Goal: Task Accomplishment & Management: Use online tool/utility

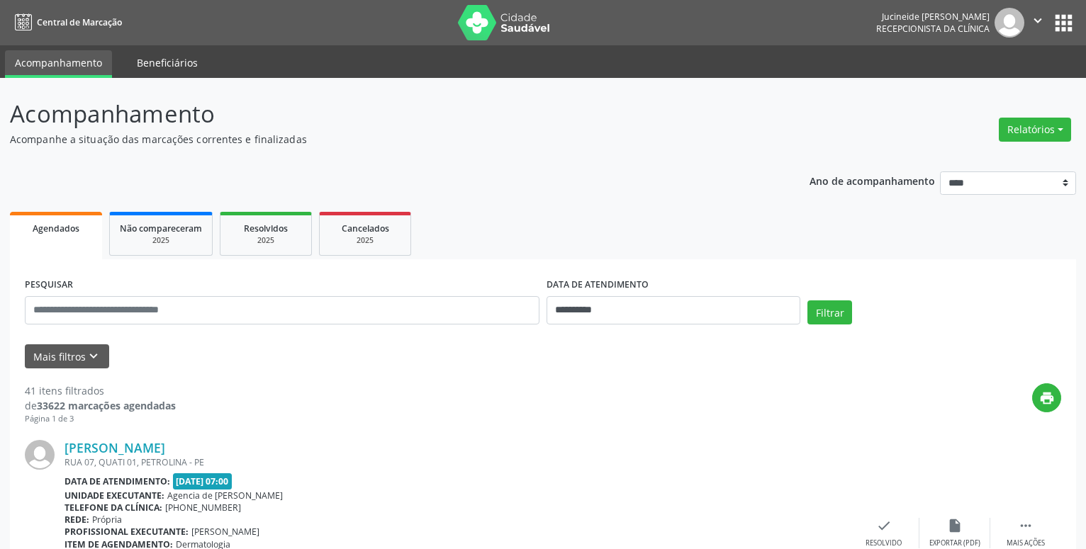
click at [159, 64] on link "Beneficiários" at bounding box center [167, 62] width 81 height 25
click at [38, 65] on link "Acompanhamento" at bounding box center [58, 62] width 107 height 25
click at [1005, 30] on img at bounding box center [1009, 23] width 30 height 30
click at [1039, 19] on icon "" at bounding box center [1038, 21] width 16 height 16
click at [615, 138] on p "Acompanhe a situação das marcações correntes e finalizadas" at bounding box center [383, 139] width 746 height 15
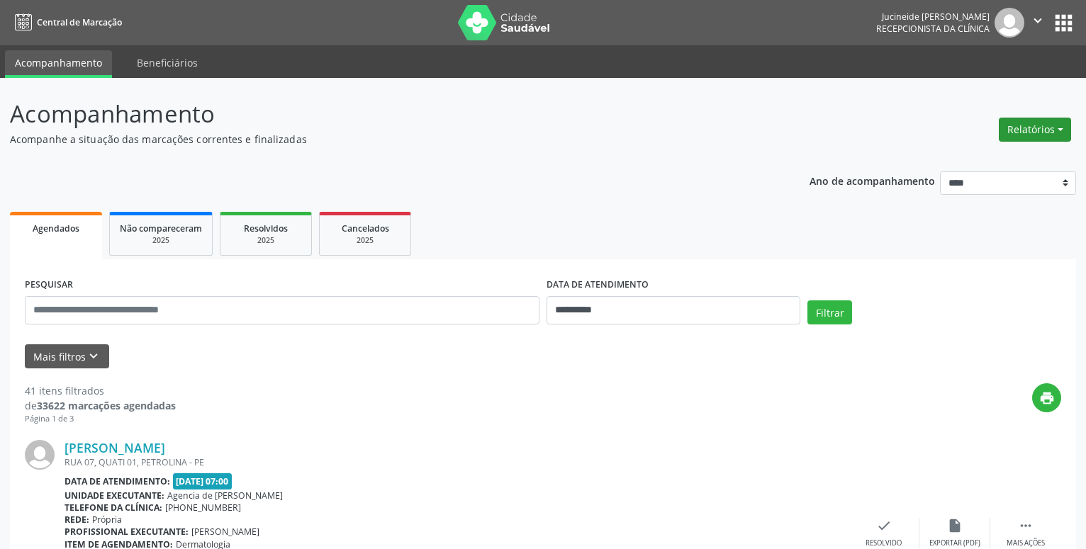
click at [1064, 128] on button "Relatórios" at bounding box center [1035, 130] width 72 height 24
click at [1000, 162] on link "Agendamentos" at bounding box center [995, 160] width 152 height 20
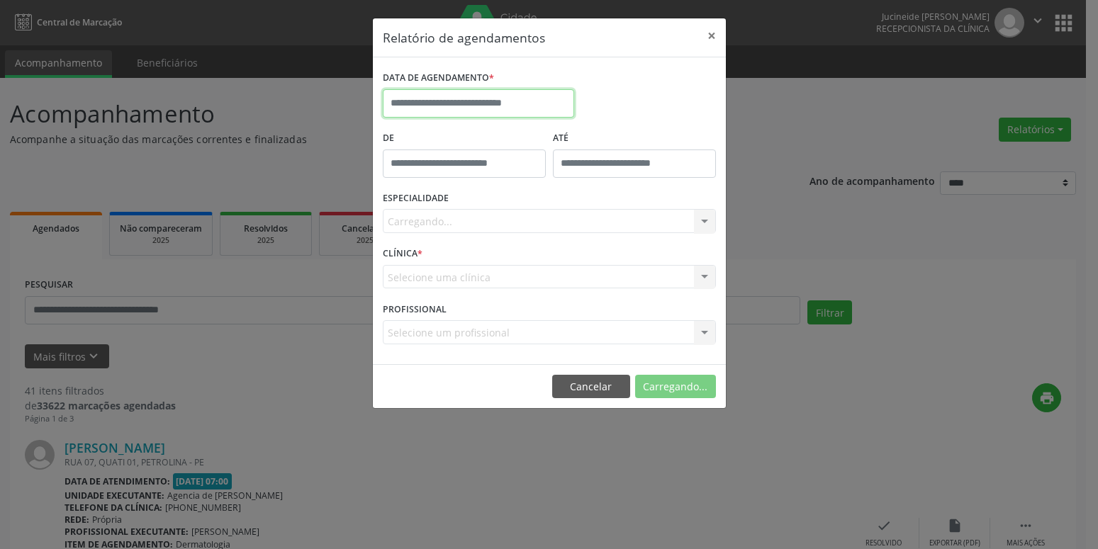
click at [505, 106] on input "text" at bounding box center [478, 103] width 191 height 28
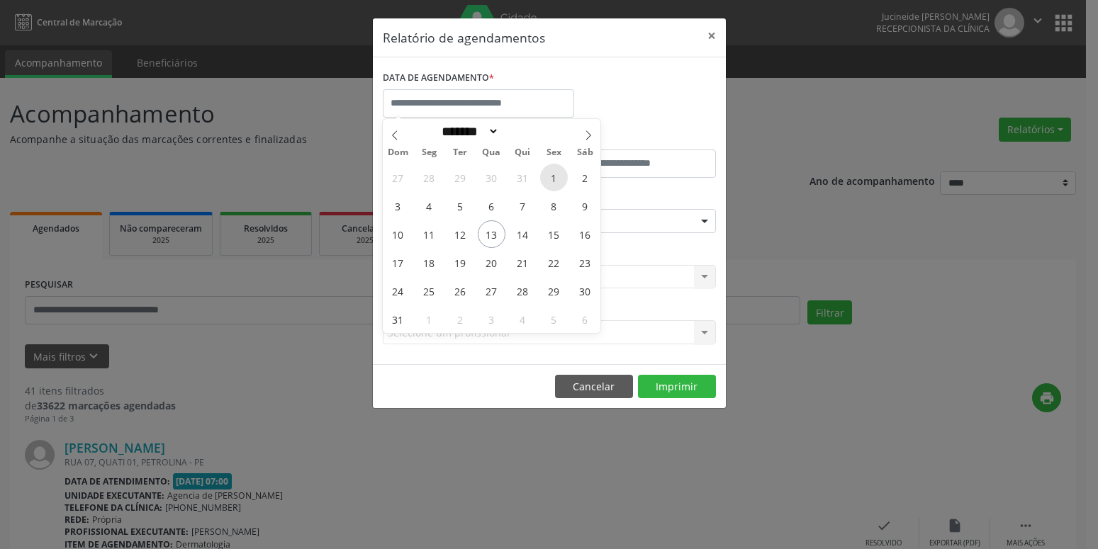
click at [555, 179] on span "1" at bounding box center [554, 178] width 28 height 28
type input "**********"
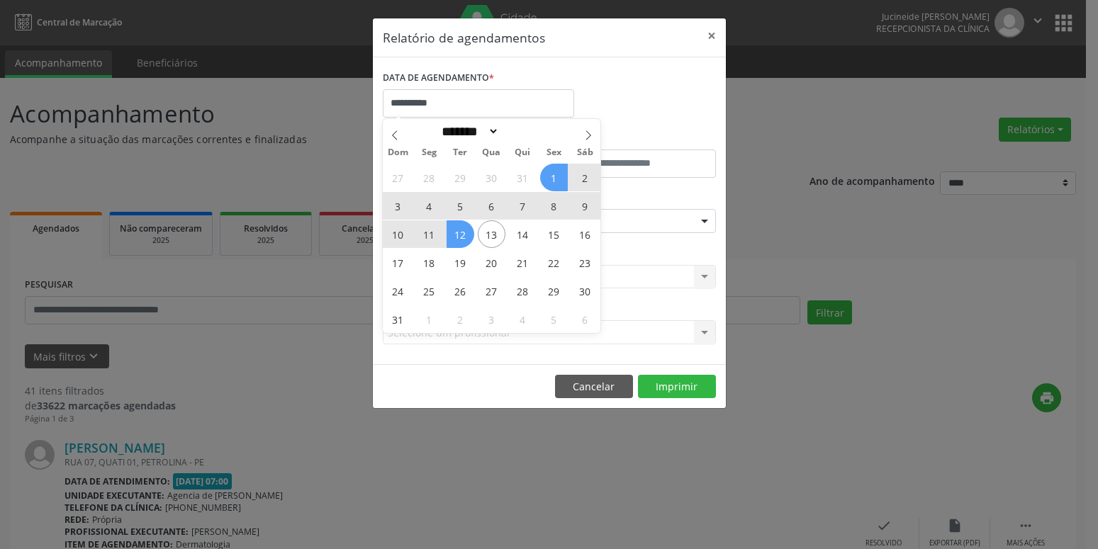
click at [462, 235] on span "12" at bounding box center [461, 234] width 28 height 28
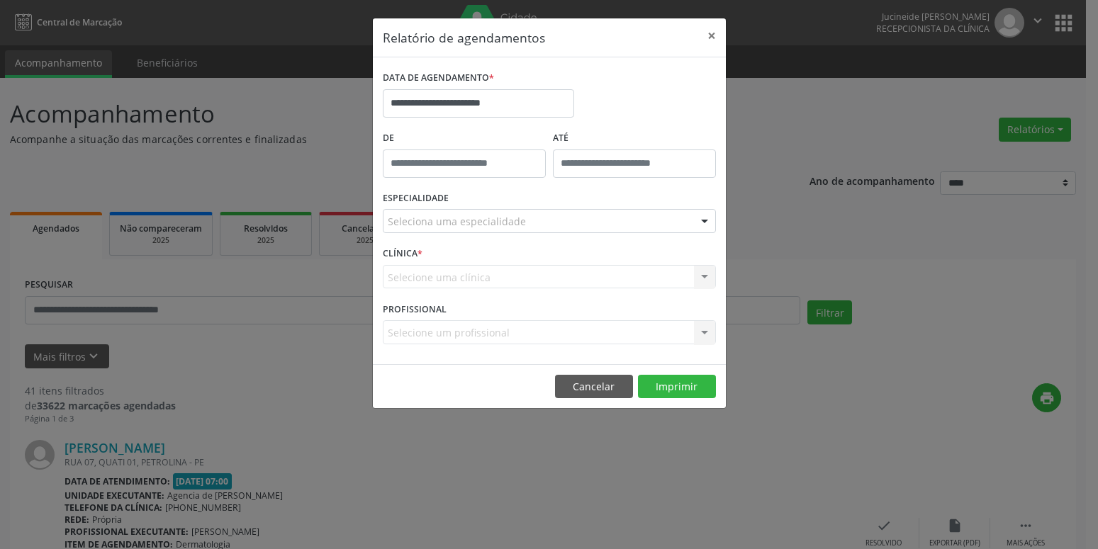
click at [527, 167] on input "text" at bounding box center [464, 164] width 163 height 28
type input "*****"
click at [629, 82] on div "**********" at bounding box center [549, 97] width 340 height 60
click at [431, 165] on input "*****" at bounding box center [464, 164] width 163 height 28
click at [703, 214] on div at bounding box center [704, 222] width 21 height 24
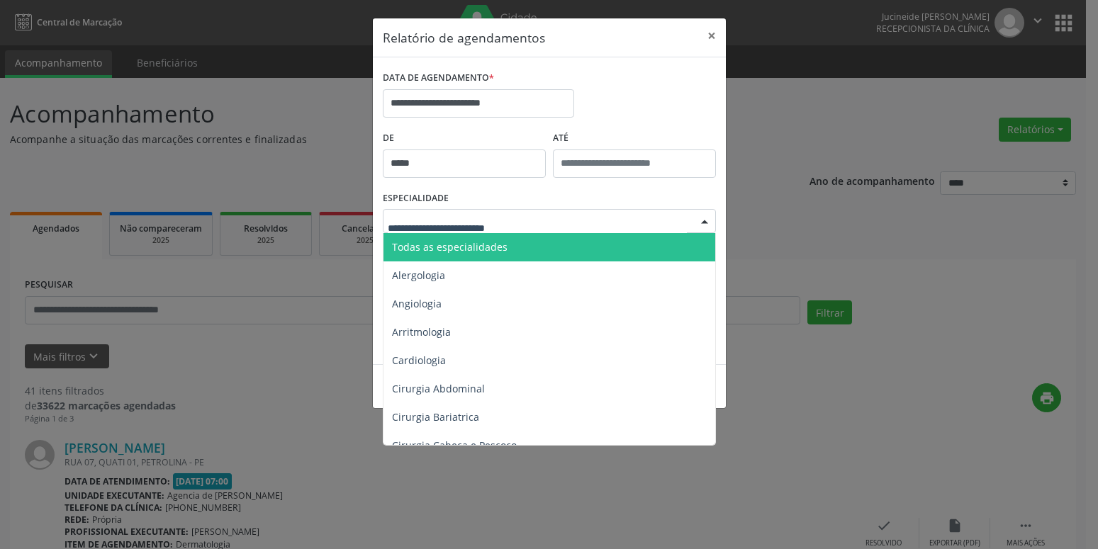
click at [829, 119] on div "**********" at bounding box center [549, 274] width 1098 height 549
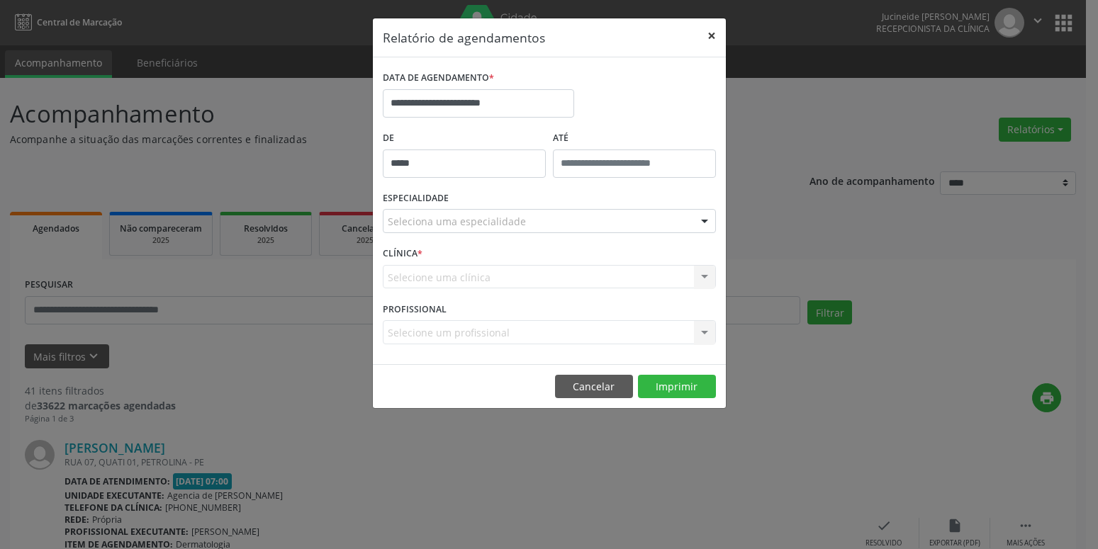
click at [712, 29] on button "×" at bounding box center [711, 35] width 28 height 35
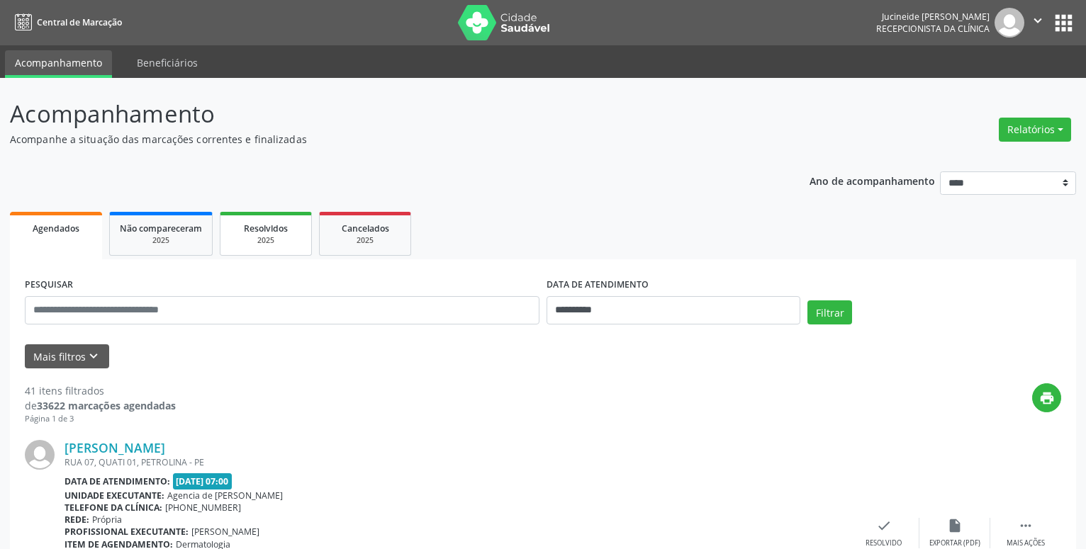
click at [267, 232] on span "Resolvidos" at bounding box center [266, 229] width 44 height 12
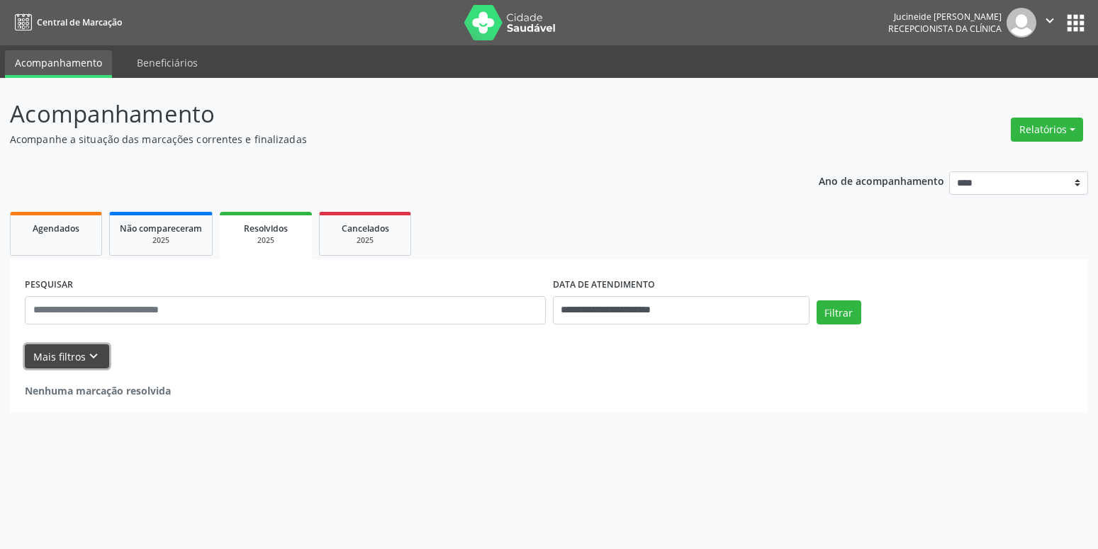
click at [86, 354] on icon "keyboard_arrow_down" at bounding box center [94, 357] width 16 height 16
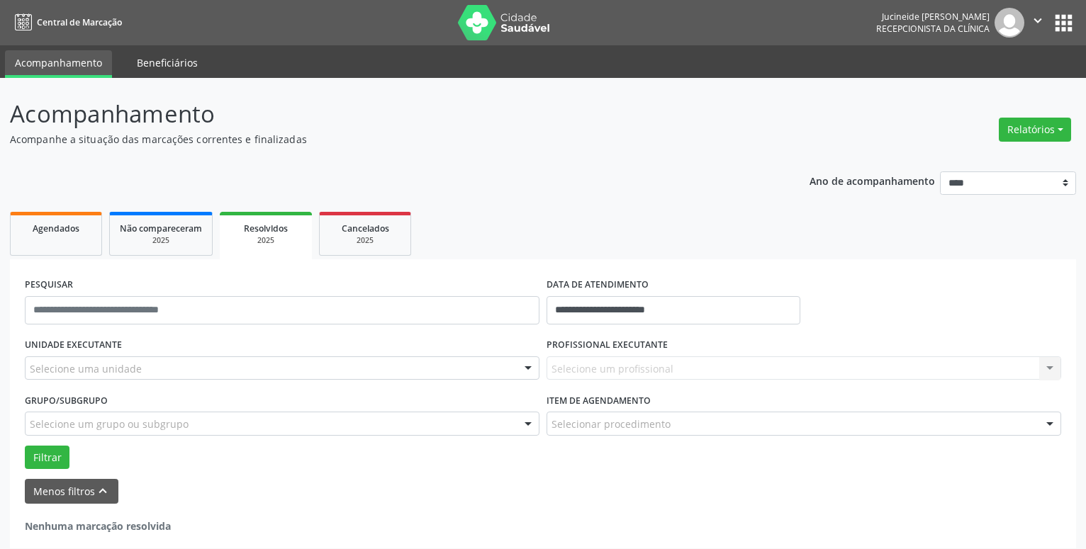
click at [159, 62] on link "Beneficiários" at bounding box center [167, 62] width 81 height 25
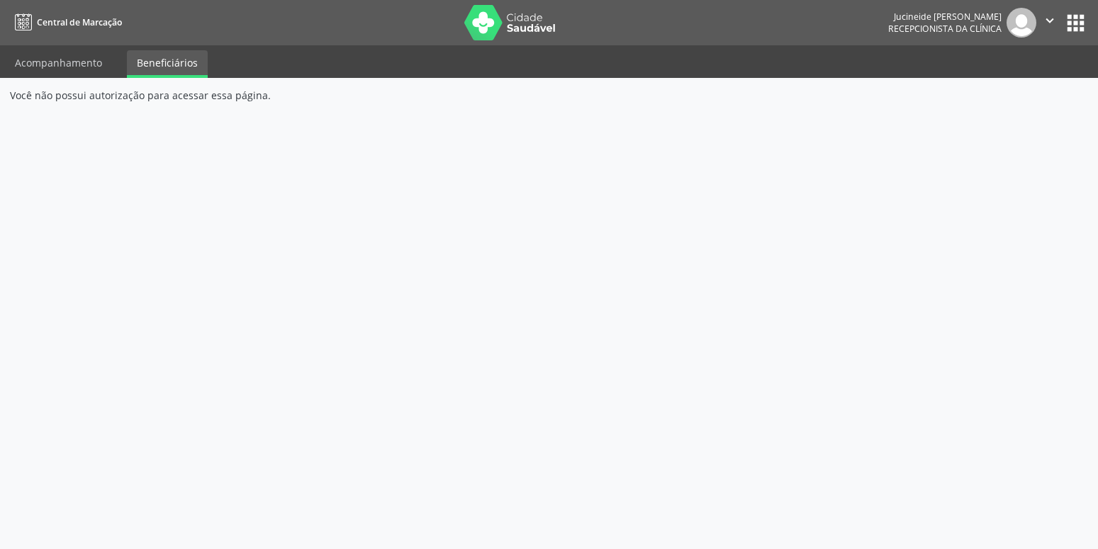
click at [78, 24] on span "Central de Marcação" at bounding box center [79, 22] width 85 height 12
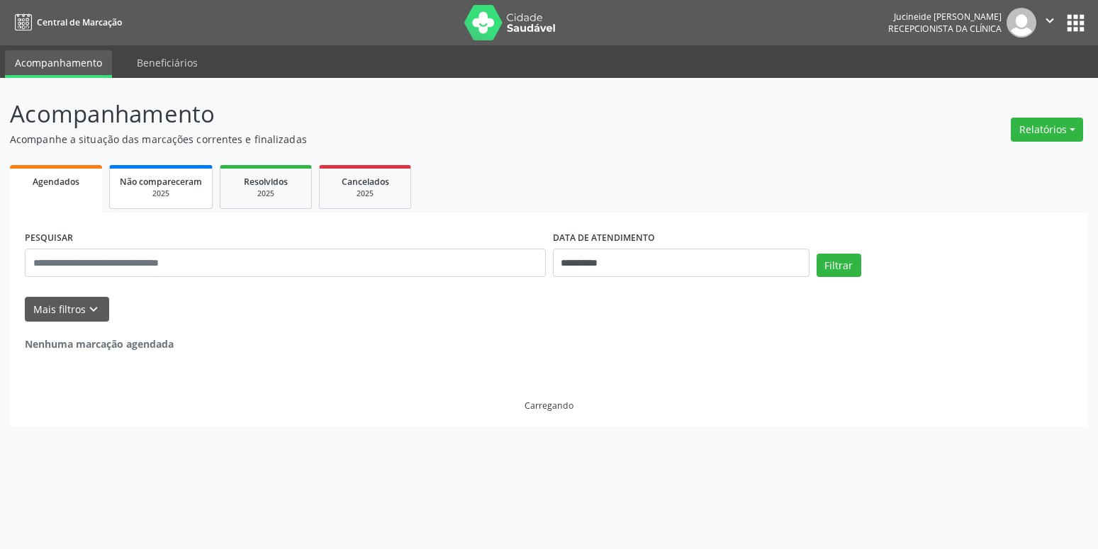
click at [152, 195] on div "2025" at bounding box center [161, 194] width 82 height 11
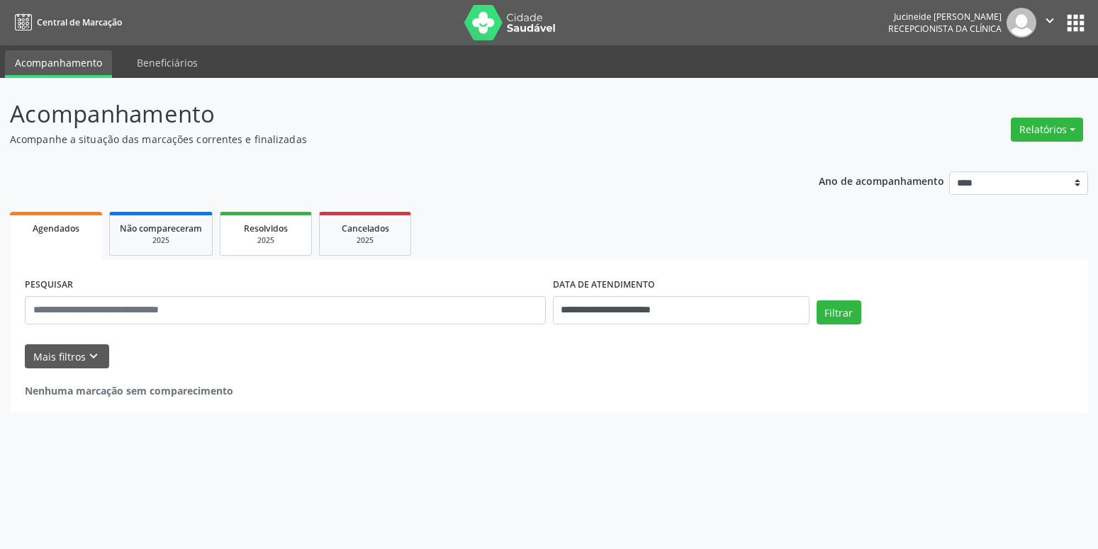
click at [232, 240] on div "2025" at bounding box center [265, 240] width 71 height 11
click at [1049, 19] on icon "" at bounding box center [1050, 21] width 16 height 16
click at [1032, 56] on link "Configurações" at bounding box center [1014, 56] width 98 height 20
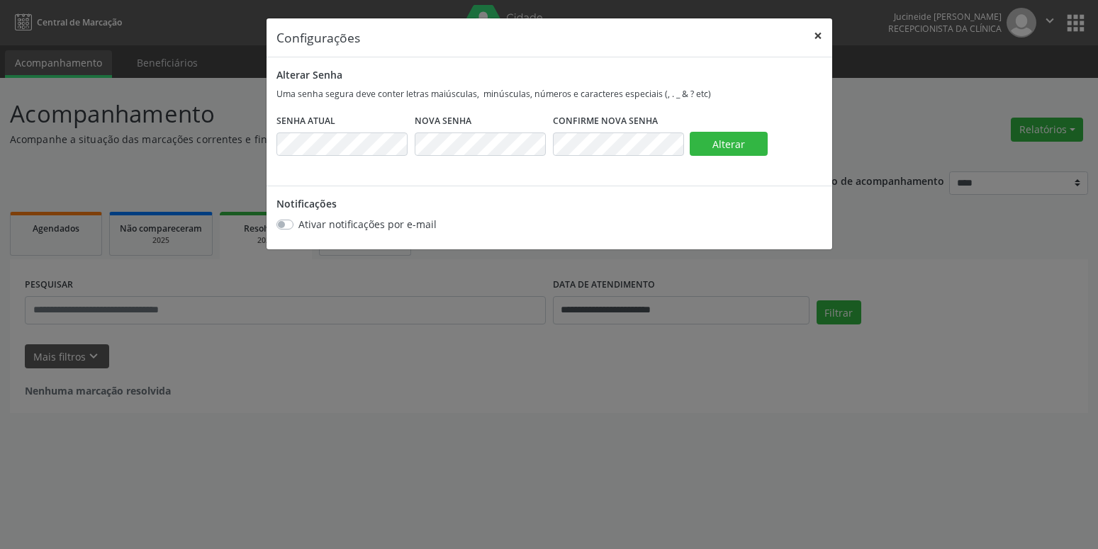
click at [818, 32] on button "×" at bounding box center [818, 35] width 28 height 35
